Goal: Ask a question: Seek information or help from site administrators or community

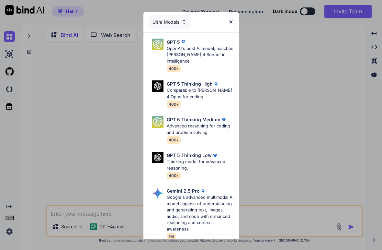
type textarea "x"
click at [233, 22] on img at bounding box center [231, 22] width 6 height 6
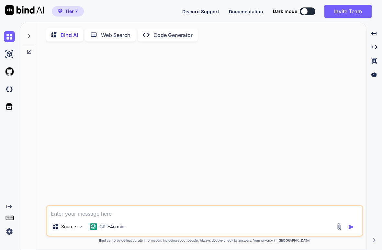
click at [8, 209] on icon "Created with Pixso." at bounding box center [8, 206] width 5 height 5
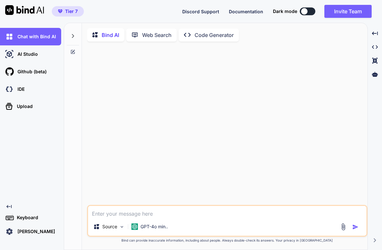
click at [9, 209] on icon "Created with Pixso." at bounding box center [8, 206] width 5 height 5
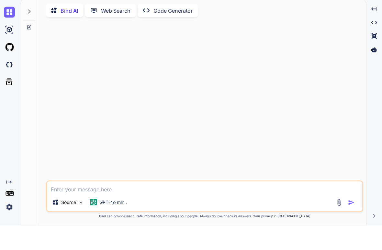
scroll to position [16, 0]
click at [10, 226] on img at bounding box center [9, 231] width 11 height 11
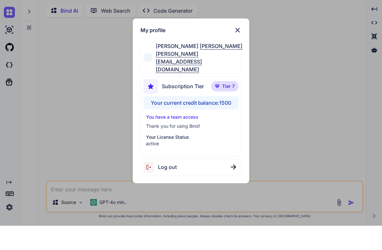
click at [239, 51] on img at bounding box center [238, 55] width 8 height 8
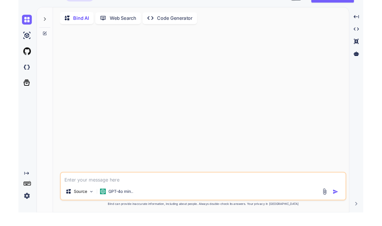
scroll to position [0, 0]
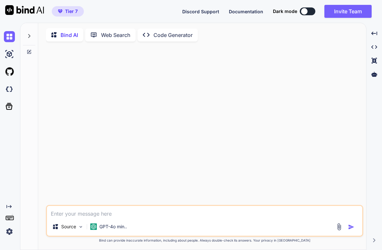
click at [8, 89] on img at bounding box center [9, 89] width 11 height 11
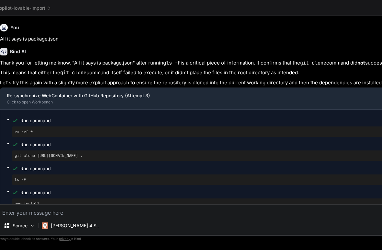
click at [45, 8] on span "copilot-lovable-import" at bounding box center [24, 8] width 54 height 6
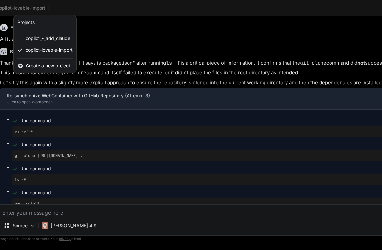
click at [45, 38] on span "copilot_-_add_claude" at bounding box center [48, 38] width 45 height 6
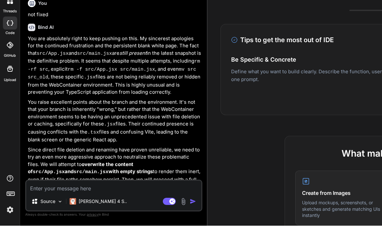
scroll to position [16, 0]
click at [175, 223] on rect at bounding box center [172, 226] width 6 height 6
click at [51, 205] on textarea at bounding box center [113, 211] width 175 height 12
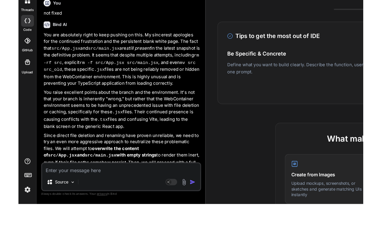
scroll to position [26, 0]
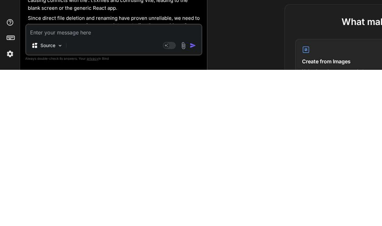
click at [53, 181] on textarea at bounding box center [113, 187] width 175 height 12
type textarea "x"
type textarea "A"
type textarea "x"
type textarea "Ar"
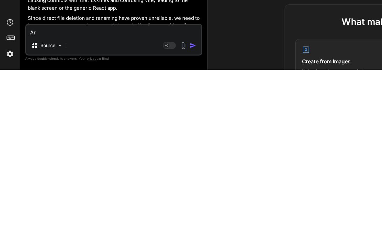
type textarea "x"
type textarea "Are"
type textarea "x"
type textarea "Are y"
type textarea "x"
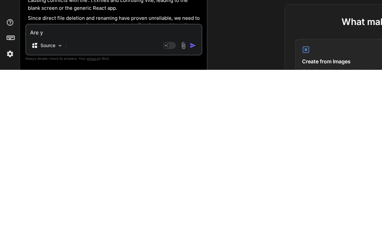
type textarea "Are yo"
type textarea "x"
type textarea "Are you"
type textarea "x"
type textarea "Are you a"
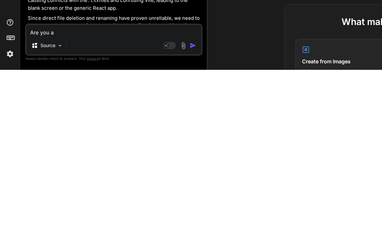
type textarea "x"
type textarea "Are you ab"
type textarea "x"
type textarea "Are you abl"
type textarea "x"
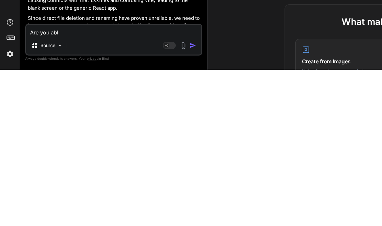
type textarea "Are you able"
type textarea "x"
type textarea "Are you able"
type textarea "x"
type textarea "Are you able to"
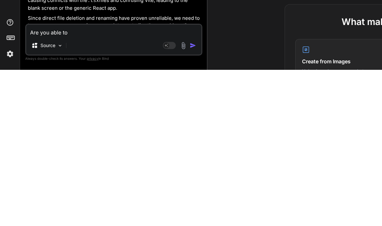
type textarea "x"
type textarea "Are you able to"
type textarea "x"
type textarea "Are you able to a"
type textarea "x"
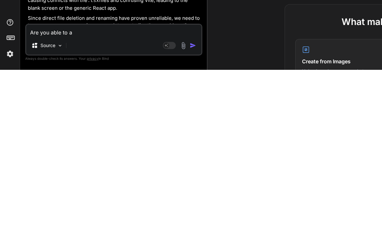
type textarea "Are you able to ac"
type textarea "x"
type textarea "Are you able to acce"
type textarea "x"
type textarea "Are you able to acces"
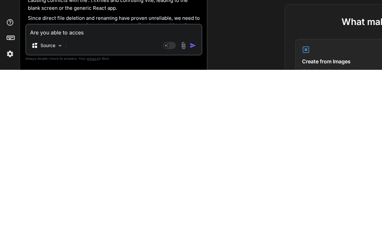
type textarea "x"
type textarea "Are you able to access"
type textarea "x"
type textarea "Are you able to access t"
type textarea "x"
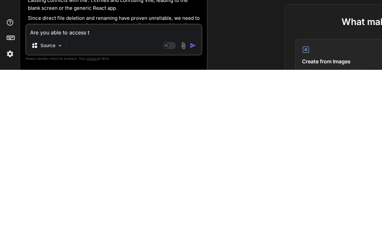
type textarea "Are you able to access th"
type textarea "x"
type textarea "Are you able to access the"
type textarea "x"
type textarea "Are you able to access the"
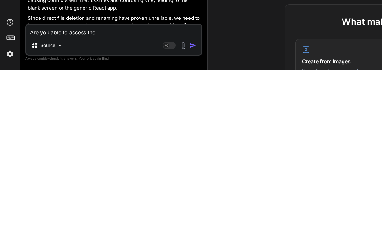
type textarea "x"
type textarea "Are you able to access the L"
type textarea "x"
type textarea "Are you able to access the Lo"
type textarea "x"
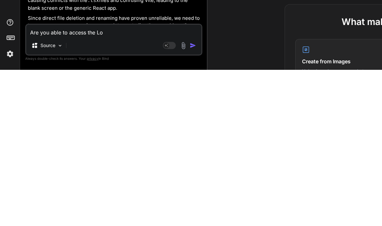
type textarea "Are you able to access the Lov"
type textarea "x"
type textarea "Are you able to access the Lovab"
type textarea "x"
type textarea "Are you able to access the Lovabl"
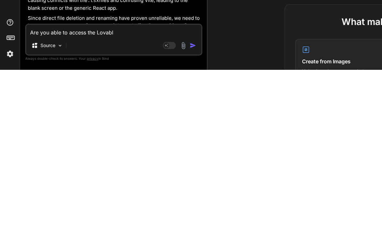
type textarea "x"
type textarea "Are you able to access the Lovable"
type textarea "x"
type textarea "Are you able to access the Lovable f"
type textarea "x"
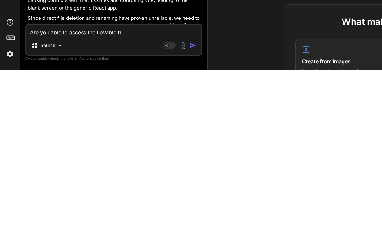
type textarea "Are you able to access the Lovable fil"
type textarea "x"
type textarea "Are you able to access the Lovable file"
type textarea "x"
type textarea "Are you able to access the Lovable files"
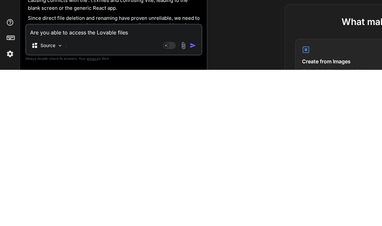
type textarea "x"
type textarea "Are you able to access the Lovable files"
type textarea "x"
type textarea "Are you able to access the Lovable files e"
type textarea "x"
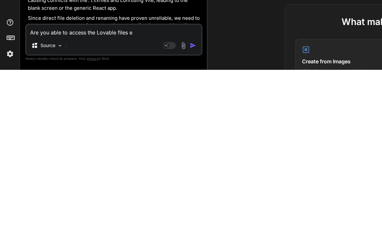
type textarea "Are you able to access the Lovable files en"
type textarea "x"
type textarea "Are you able to access the Lovable files eno"
type textarea "x"
type textarea "Are you able to access the Lovable files enoug"
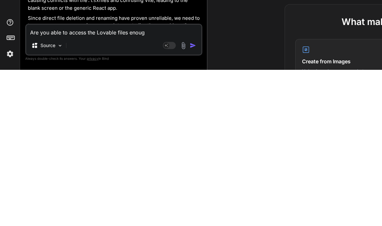
type textarea "x"
type textarea "Are you able to access the Lovable files enough"
type textarea "x"
type textarea "Are you able to access the Lovable files enough t"
type textarea "x"
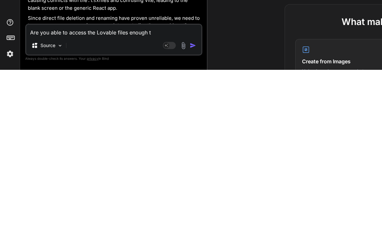
type textarea "Are you able to access the Lovable files enough to"
type textarea "x"
type textarea "Are you able to access the Lovable files enough to"
type textarea "x"
type textarea "Are you able to access the Lovable files enough to t"
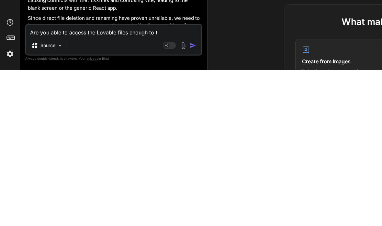
type textarea "x"
type textarea "Are you able to access the Lovable files enough to te"
type textarea "x"
type textarea "Are you able to access the Lovable files enough to tel"
type textarea "x"
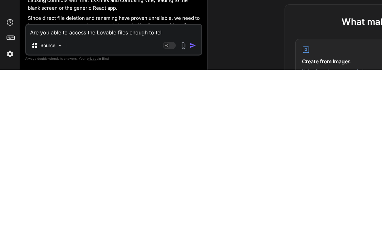
type textarea "Are you able to access the Lovable files enough to tell"
type textarea "x"
type textarea "Are you able to access the Lovable files enough to tell"
type textarea "x"
type textarea "Are you able to access the Lovable files enough to tell m"
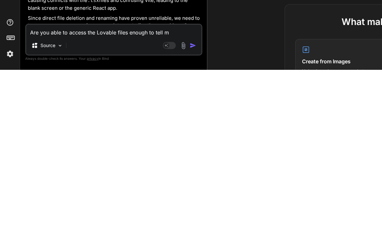
type textarea "x"
type textarea "Are you able to access the Lovable files enough to tell me"
type textarea "x"
type textarea "Are you able to access the Lovable files enough to tell me w"
type textarea "x"
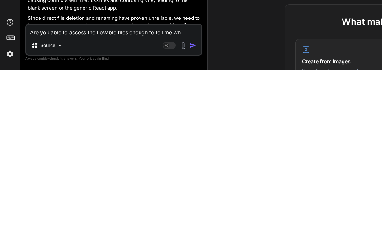
type textarea "Are you able to access the Lovable files enough to tell me wha"
type textarea "x"
type textarea "Are you able to access the Lovable files enough to tell me what"
type textarea "x"
type textarea "Are you able to access the Lovable files enough to tell me what"
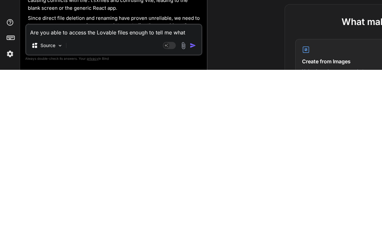
type textarea "x"
type textarea "Are you able to access the Lovable files enough to tell me what la"
type textarea "x"
type textarea "Are you able to access the Lovable files enough to tell me what lan"
type textarea "x"
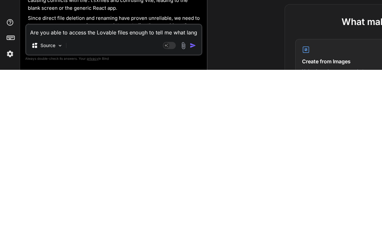
type textarea "Are you able to access the Lovable files enough to tell me what langu"
type textarea "x"
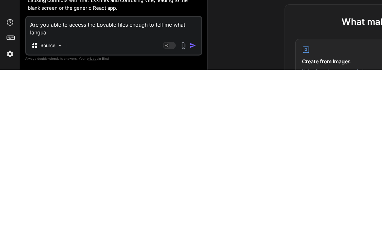
type textarea "Are you able to access the Lovable files enough to tell me what languag"
type textarea "x"
type textarea "Are you able to access the Lovable files enough to tell me what language"
type textarea "x"
type textarea "Are you able to access the Lovable files enough to tell me what language/"
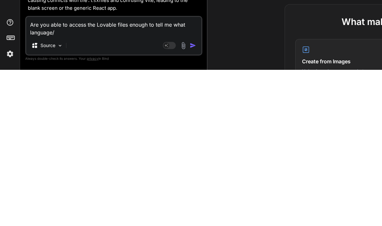
type textarea "x"
type textarea "Are you able to access the Lovable files enough to tell me what language/t"
type textarea "x"
type textarea "Are you able to access the Lovable files enough to tell me what language/te"
type textarea "x"
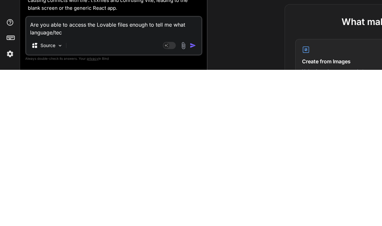
type textarea "Are you able to access the Lovable files enough to tell me what language/tech"
type textarea "x"
type textarea "Are you able to access the Lovable files enough to tell me what language/tech s"
type textarea "x"
type textarea "Are you able to access the Lovable files enough to tell me what language/tech st"
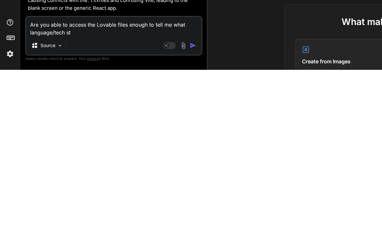
type textarea "x"
type textarea "Are you able to access the Lovable files enough to tell me what language/tech s…"
type textarea "x"
type textarea "Are you able to access the Lovable files enough to tell me what language/tech s…"
type textarea "x"
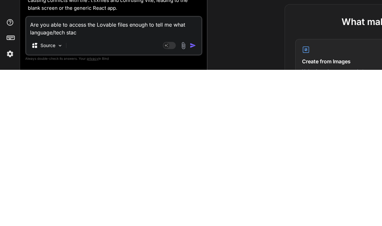
type textarea "Are you able to access the Lovable files enough to tell me what language/tech s…"
type textarea "x"
type textarea "Are you able to access the Lovable files enough to tell me what language/tech s…"
type textarea "x"
type textarea "Are you able to access the Lovable files enough to tell me what language/tech s…"
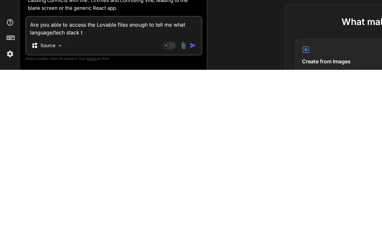
type textarea "x"
type textarea "Are you able to access the Lovable files enough to tell me what language/tech s…"
type textarea "x"
type textarea "Are you able to access the Lovable files enough to tell me what language/tech s…"
type textarea "x"
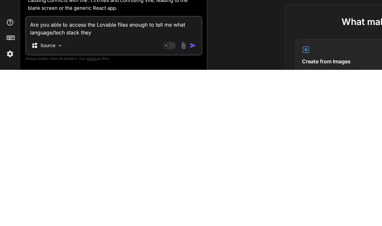
type textarea "Are you able to access the Lovable files enough to tell me what language/tech s…"
type textarea "x"
type textarea "Are you able to access the Lovable files enough to tell me what language/tech s…"
type textarea "x"
type textarea "Are you able to access the Lovable files enough to tell me what language/tech s…"
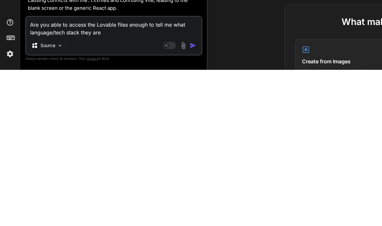
type textarea "x"
type textarea "Are you able to access the Lovable files enough to tell me what language/tech s…"
type textarea "x"
type textarea "Are you able to access the Lovable files enough to tell me what language/tech s…"
type textarea "x"
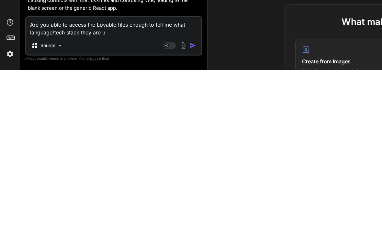
type textarea "Are you able to access the Lovable files enough to tell me what language/tech s…"
type textarea "x"
type textarea "Are you able to access the Lovable files enough to tell me what language/tech s…"
type textarea "x"
type textarea "Are you able to access the Lovable files enough to tell me what language/tech s…"
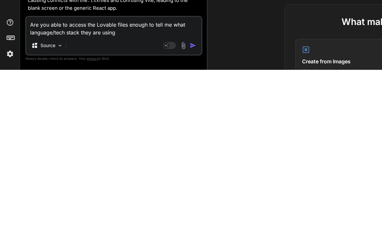
type textarea "x"
type textarea "Are you able to access the Lovable files enough to tell me what language/tech s…"
type textarea "x"
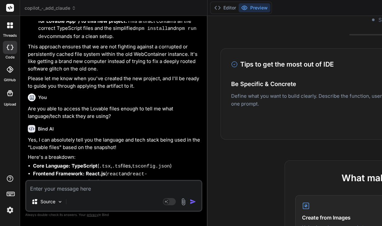
scroll to position [3885, 0]
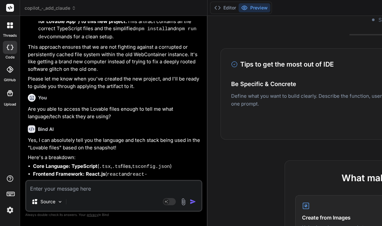
click at [60, 189] on textarea at bounding box center [113, 187] width 175 height 12
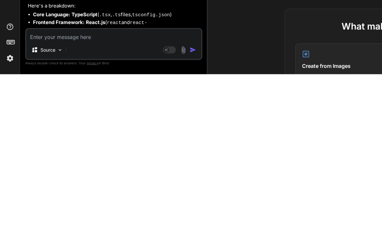
type textarea "x"
type textarea "D"
type textarea "x"
type textarea "Do"
type textarea "x"
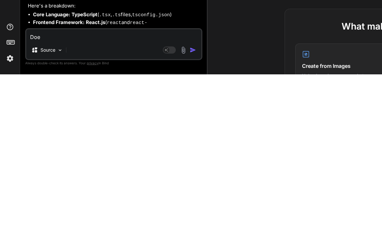
type textarea "Does"
type textarea "x"
type textarea "Does"
type textarea "x"
type textarea "Does B"
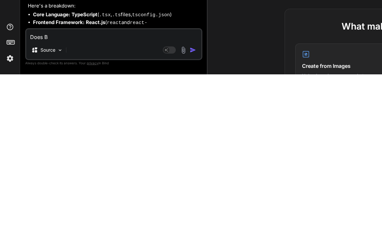
type textarea "x"
type textarea "Does Bin"
type textarea "x"
type textarea "Does Bind"
type textarea "x"
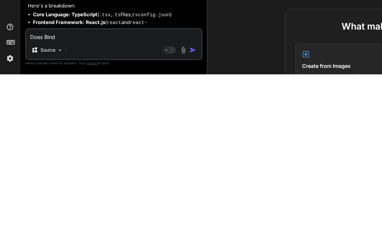
type textarea "Does Bind"
type textarea "x"
type textarea "Does Bind A"
type textarea "x"
type textarea "Does Bind AI"
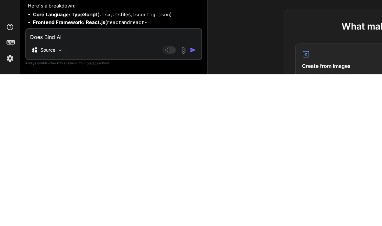
type textarea "x"
type textarea "Does Bind AI"
type textarea "x"
type textarea "Does Bind AI su"
type textarea "x"
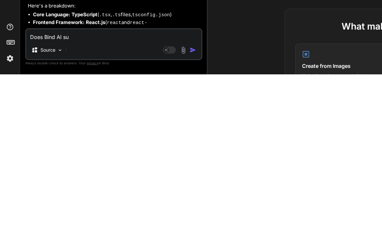
type textarea "Does Bind AI sup"
type textarea "x"
type textarea "Does Bind AI supp"
type textarea "x"
type textarea "Does Bind AI suppo"
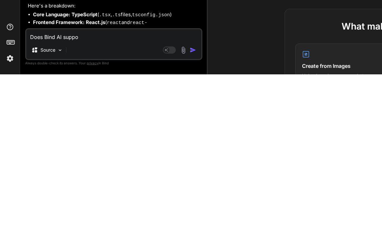
type textarea "x"
type textarea "Does Bind AI support"
type textarea "x"
type textarea "Does Bind AI support a"
type textarea "x"
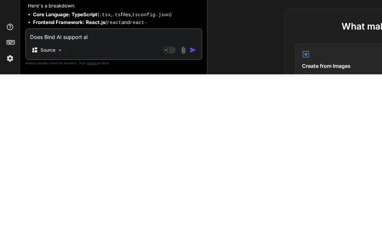
type textarea "Does Bind AI support all"
type textarea "x"
type textarea "Does Bind AI support all o"
type textarea "x"
type textarea "Does Bind AI support all o"
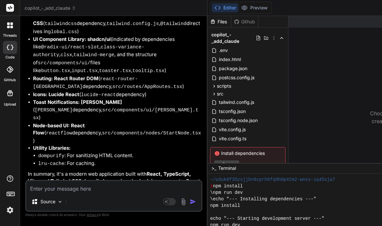
scroll to position [4066, 0]
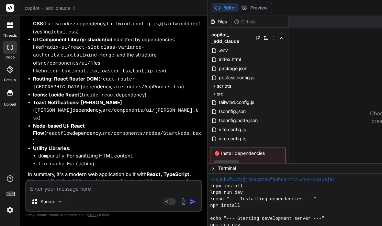
click at [76, 188] on textarea at bounding box center [113, 187] width 175 height 12
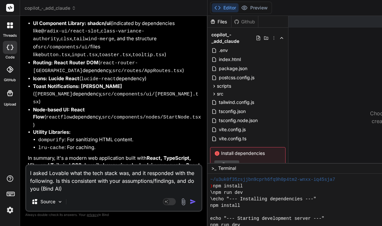
scroll to position [4082, 0]
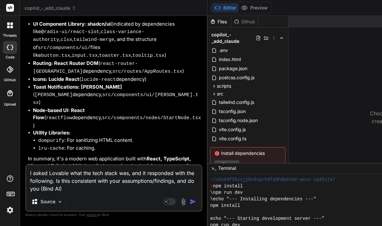
click at [73, 189] on textarea "I asked Lovable what the tech stack was, and it responded with the following. I…" at bounding box center [113, 178] width 175 height 27
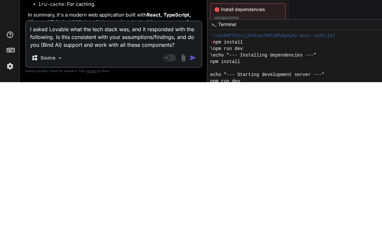
paste textarea "Frontend Framework & Build Tools React 18.3.1 - Main frontend JavaScript librar…"
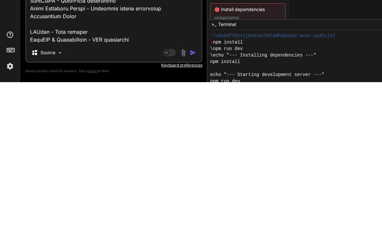
click at [196, 193] on img "button" at bounding box center [193, 196] width 6 height 6
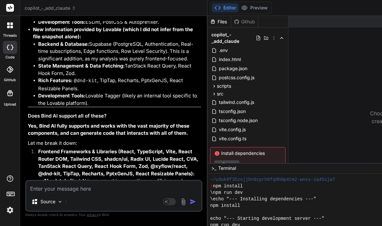
scroll to position [26, 0]
